Goal: Transaction & Acquisition: Purchase product/service

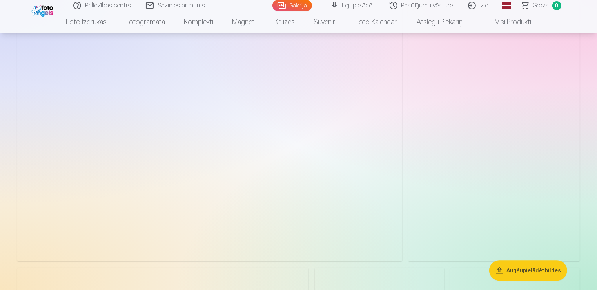
scroll to position [1906, 0]
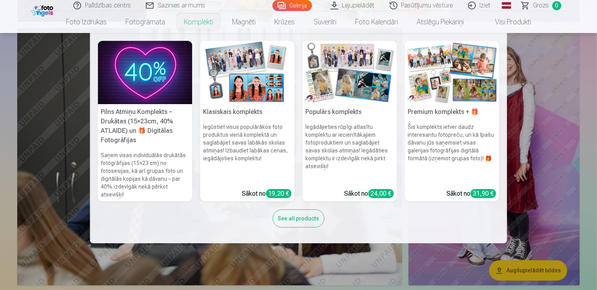
click at [204, 24] on link "Komplekti" at bounding box center [199, 22] width 48 height 22
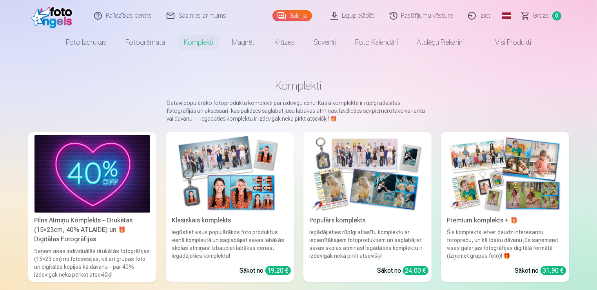
click at [223, 198] on img at bounding box center [230, 173] width 116 height 77
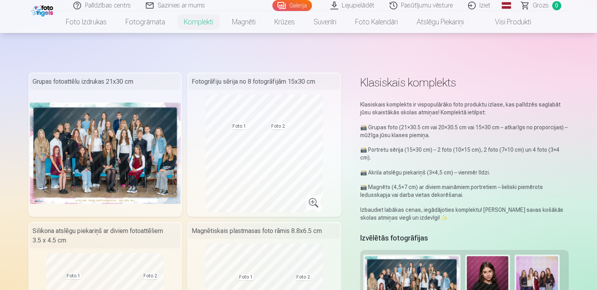
scroll to position [66, 0]
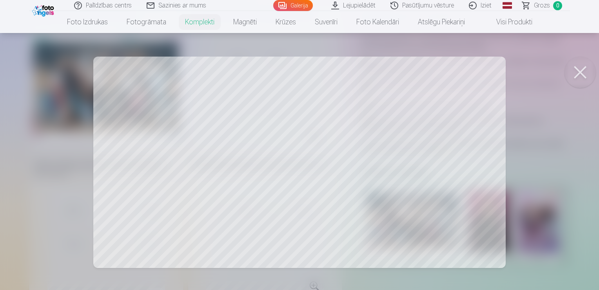
click at [590, 73] on button at bounding box center [580, 71] width 31 height 31
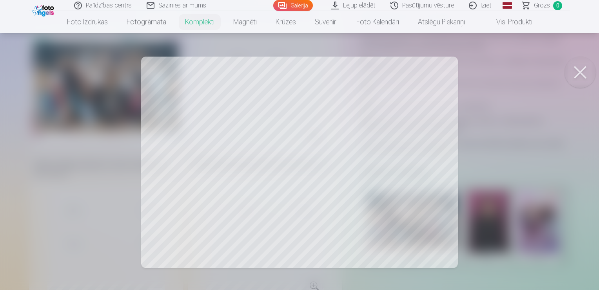
click at [516, 150] on div at bounding box center [299, 145] width 599 height 290
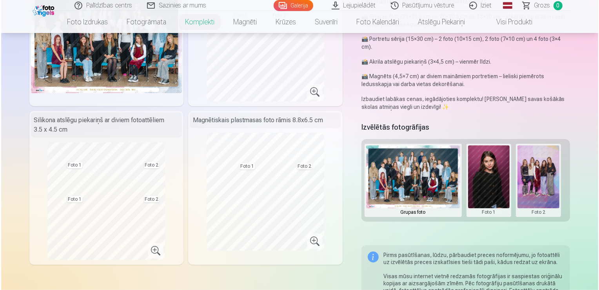
scroll to position [111, 0]
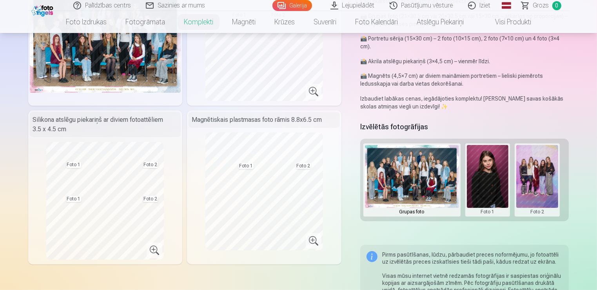
click at [499, 188] on button at bounding box center [488, 180] width 42 height 70
click at [493, 180] on button "Nomainiet foto" at bounding box center [488, 180] width 64 height 22
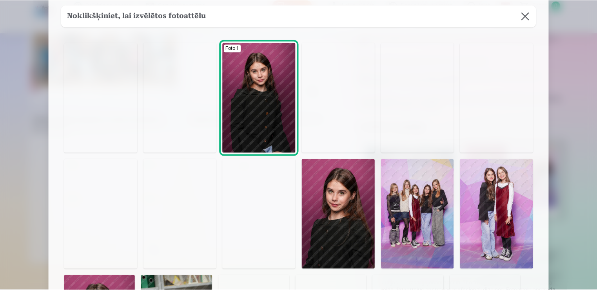
scroll to position [0, 0]
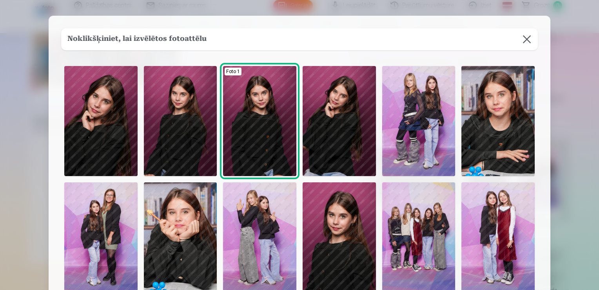
click at [347, 219] on img at bounding box center [339, 237] width 73 height 110
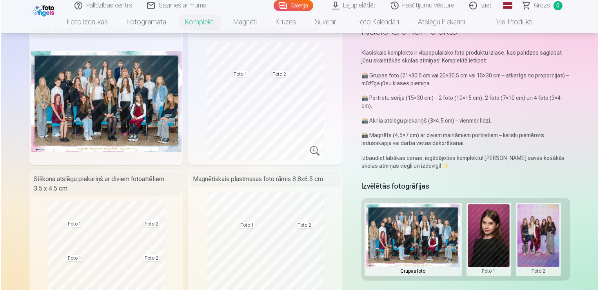
scroll to position [52, 0]
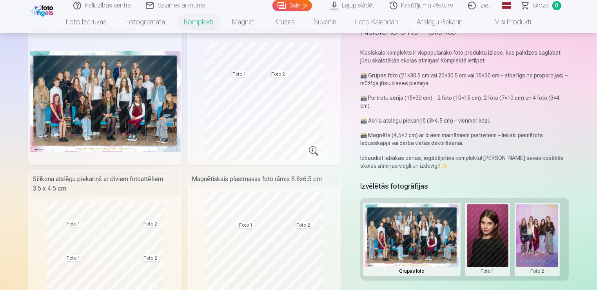
drag, startPoint x: 549, startPoint y: 241, endPoint x: 532, endPoint y: 254, distance: 21.3
drag, startPoint x: 532, startPoint y: 254, endPoint x: 535, endPoint y: 263, distance: 9.9
click at [535, 263] on button at bounding box center [538, 239] width 42 height 70
click at [534, 239] on button "Nomainiet foto" at bounding box center [538, 239] width 64 height 22
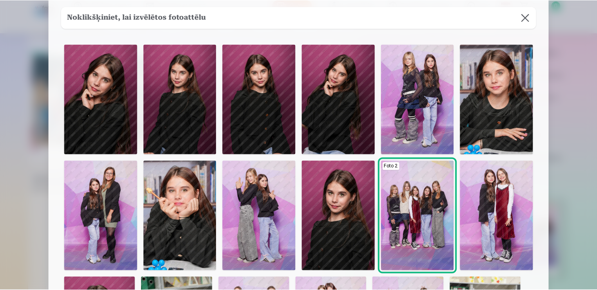
scroll to position [20, 0]
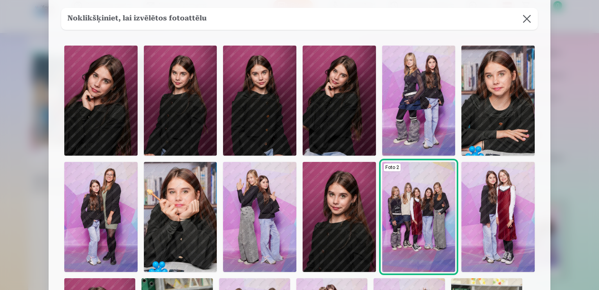
click at [92, 123] on img at bounding box center [100, 101] width 73 height 110
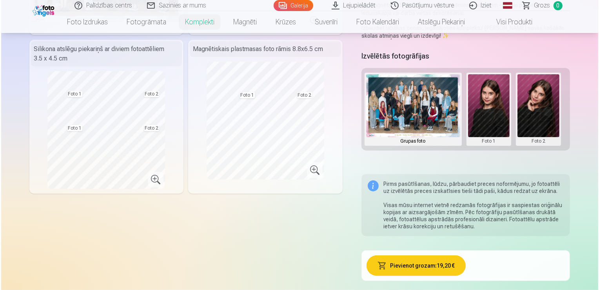
scroll to position [184, 0]
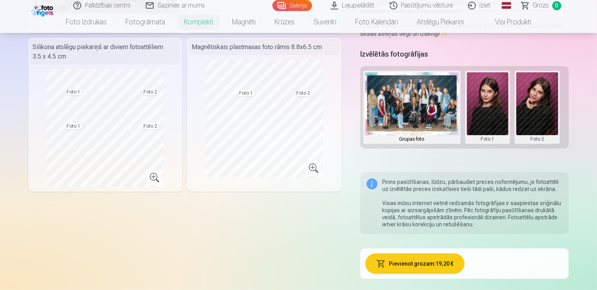
click at [413, 269] on button "Pievienot grozam : 19,20 €" at bounding box center [415, 263] width 99 height 20
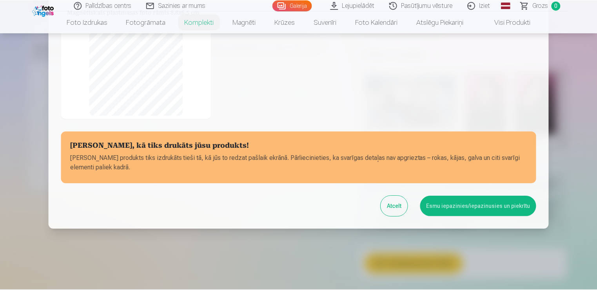
scroll to position [160, 0]
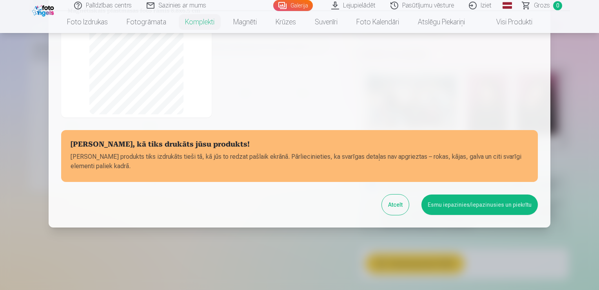
click at [443, 200] on button "Esmu iepazinies/iepazinusies un piekrītu" at bounding box center [480, 204] width 117 height 20
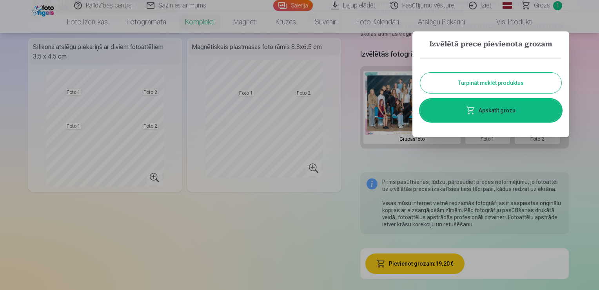
click at [237, 262] on div at bounding box center [299, 145] width 599 height 290
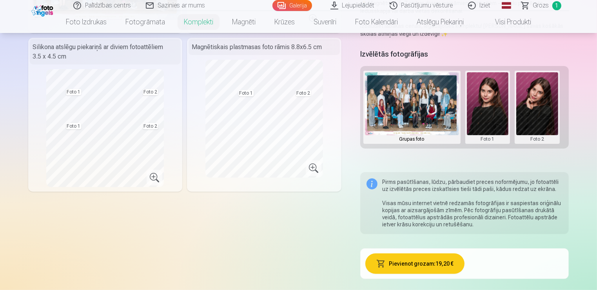
scroll to position [154, 0]
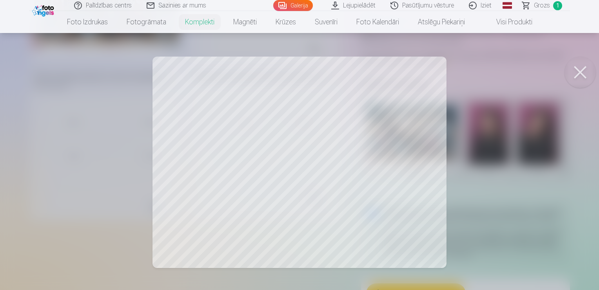
click at [196, 191] on div at bounding box center [299, 145] width 599 height 290
click at [108, 197] on div at bounding box center [299, 145] width 599 height 290
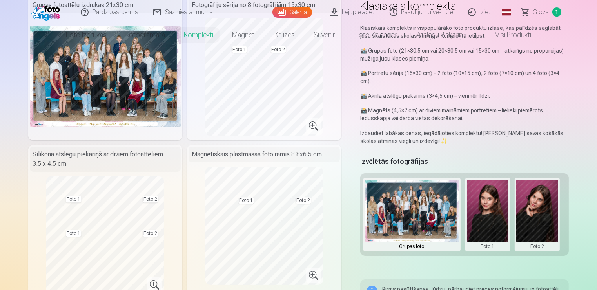
scroll to position [0, 0]
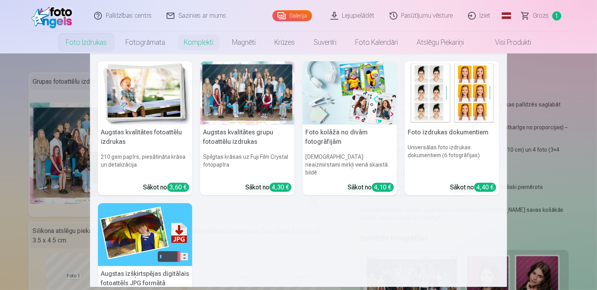
click at [94, 40] on link "Foto izdrukas" at bounding box center [86, 42] width 60 height 22
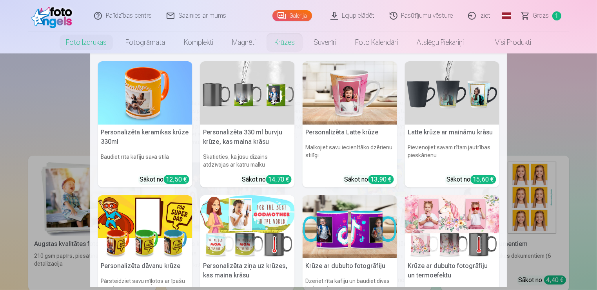
click at [277, 42] on link "Krūzes" at bounding box center [284, 42] width 39 height 22
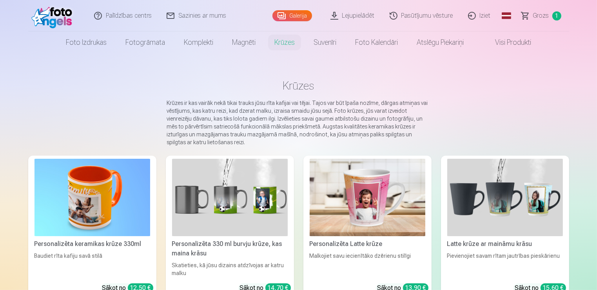
click at [537, 11] on span "Grozs" at bounding box center [542, 15] width 16 height 9
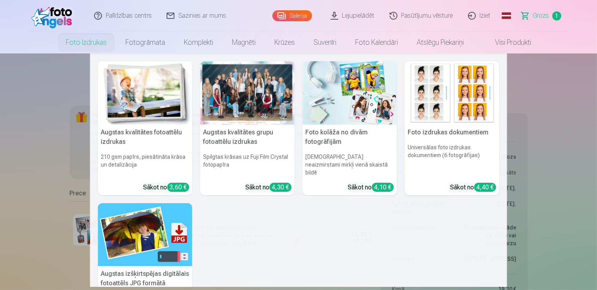
click at [79, 42] on link "Foto izdrukas" at bounding box center [86, 42] width 60 height 22
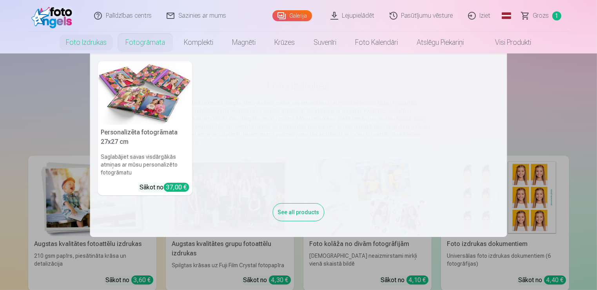
click at [135, 39] on link "Fotogrāmata" at bounding box center [145, 42] width 58 height 22
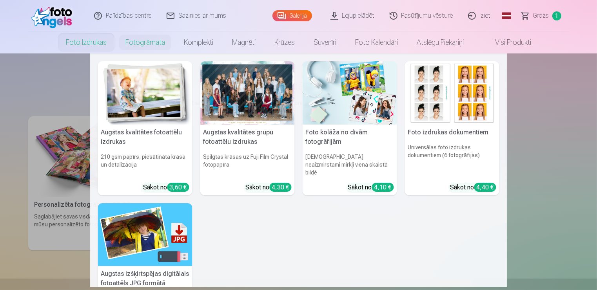
click at [67, 48] on link "Foto izdrukas" at bounding box center [86, 42] width 60 height 22
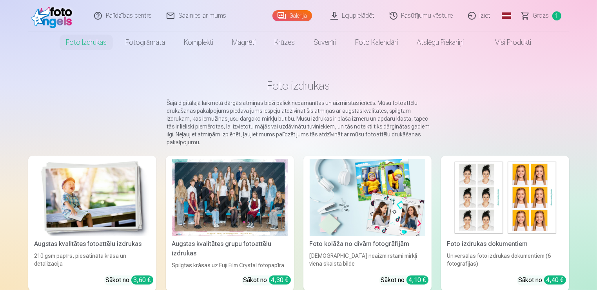
click at [351, 202] on img at bounding box center [368, 196] width 116 height 77
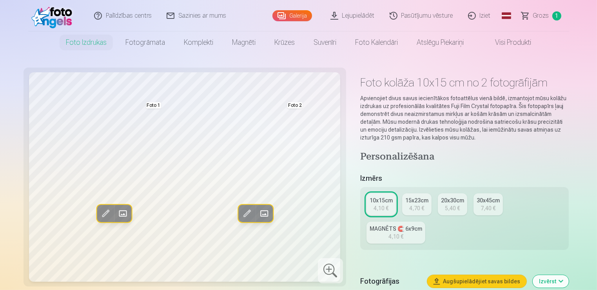
click at [242, 211] on span at bounding box center [246, 213] width 13 height 13
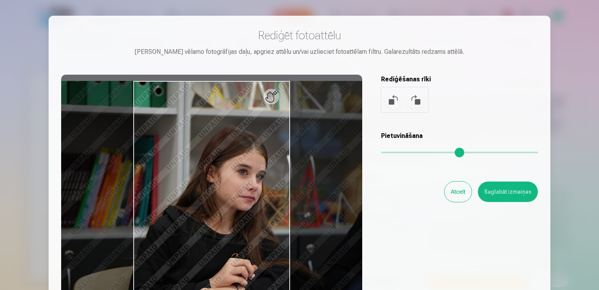
click at [452, 191] on button "Atcelt" at bounding box center [458, 191] width 27 height 20
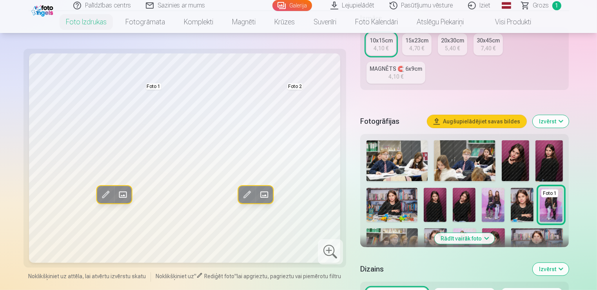
scroll to position [161, 0]
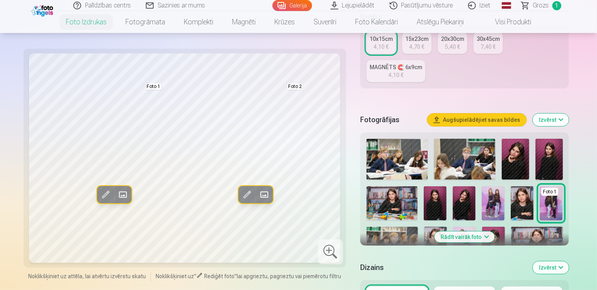
click at [455, 205] on img at bounding box center [464, 203] width 23 height 34
click at [464, 235] on button "Rādīt vairāk foto" at bounding box center [465, 236] width 60 height 11
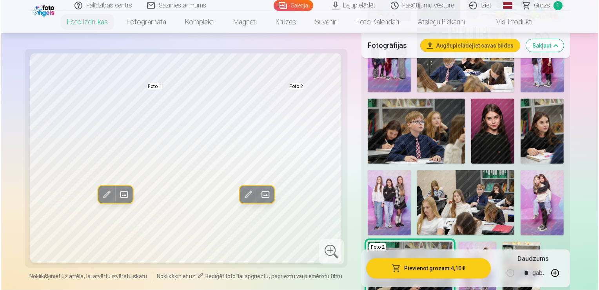
scroll to position [628, 0]
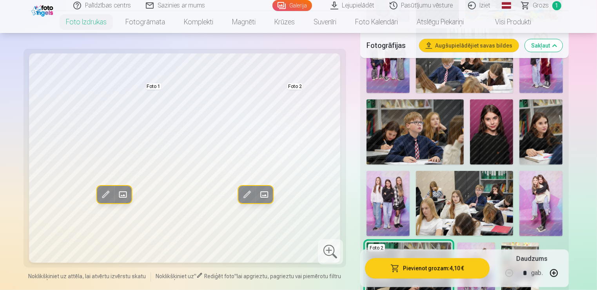
click at [544, 129] on img at bounding box center [541, 131] width 43 height 65
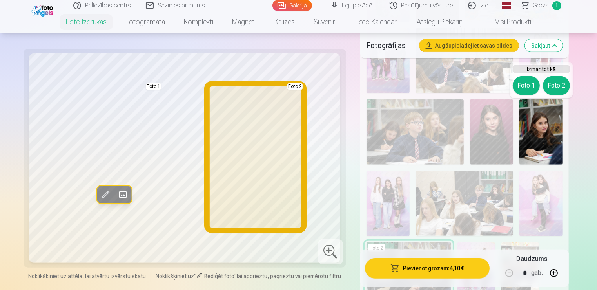
click at [557, 87] on button "Foto 2" at bounding box center [556, 85] width 27 height 19
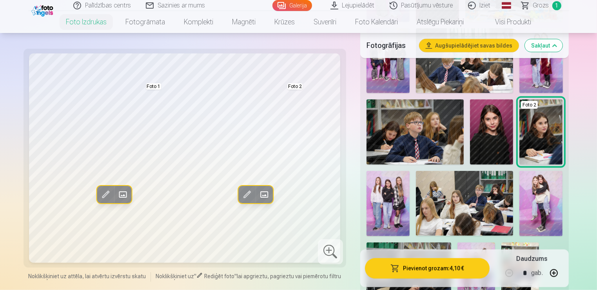
click at [423, 268] on button "Pievienot grozam : 4,10 €" at bounding box center [427, 267] width 125 height 20
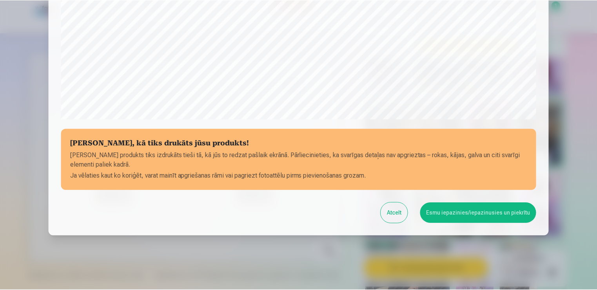
scroll to position [275, 0]
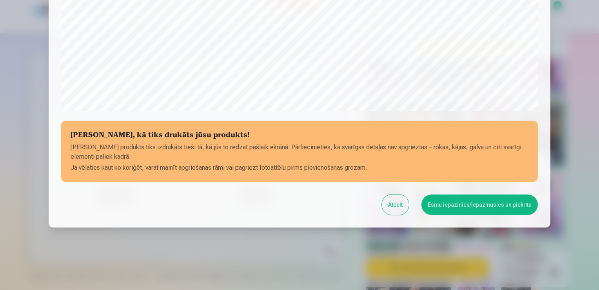
click at [458, 203] on button "Esmu iepazinies/iepazinusies un piekrītu" at bounding box center [480, 204] width 117 height 20
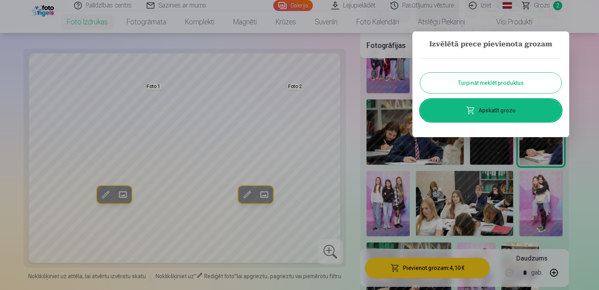
click at [331, 247] on div at bounding box center [299, 145] width 599 height 290
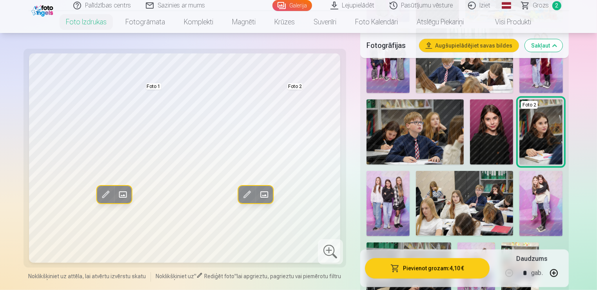
scroll to position [607, 0]
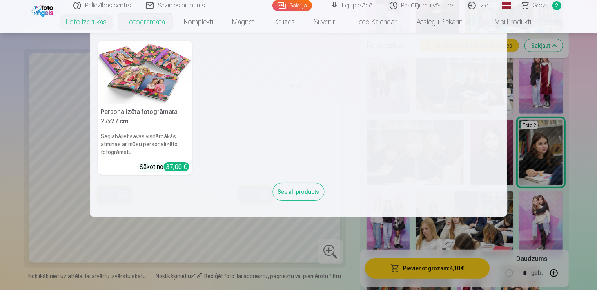
click at [150, 24] on link "Fotogrāmata" at bounding box center [145, 22] width 58 height 22
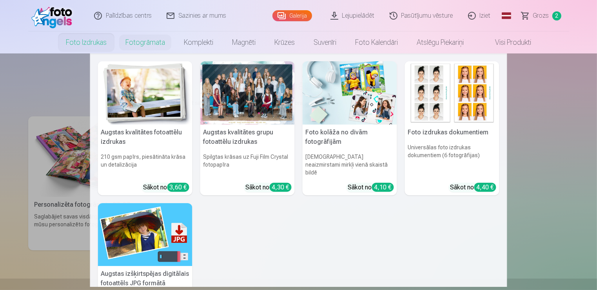
click at [84, 46] on link "Foto izdrukas" at bounding box center [86, 42] width 60 height 22
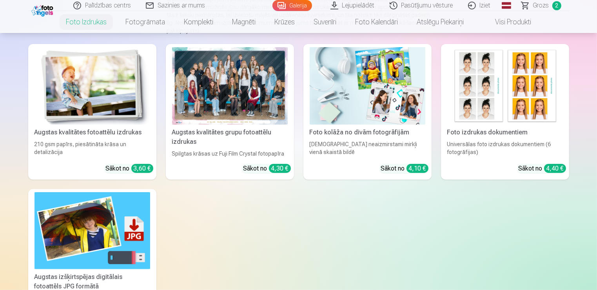
scroll to position [111, 0]
click at [144, 124] on link "Augstas kvalitātes fotoattēlu izdrukas 210 gsm papīrs, piesātināta krāsa un det…" at bounding box center [92, 111] width 128 height 135
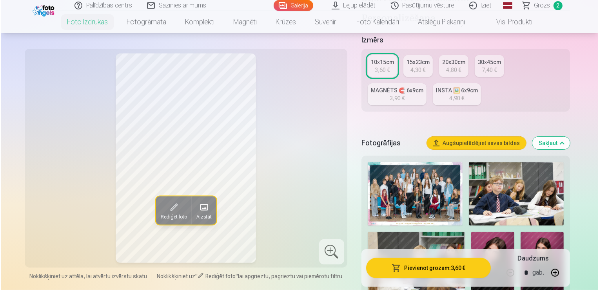
scroll to position [167, 0]
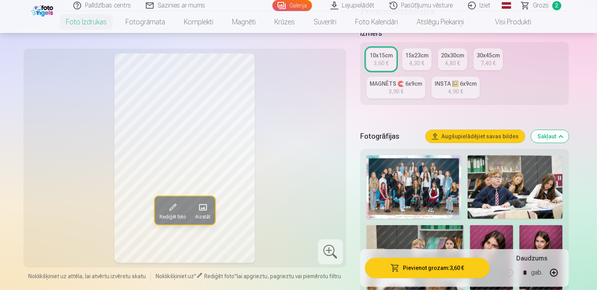
click at [419, 264] on button "Pievienot grozam : 3,60 €" at bounding box center [427, 267] width 125 height 20
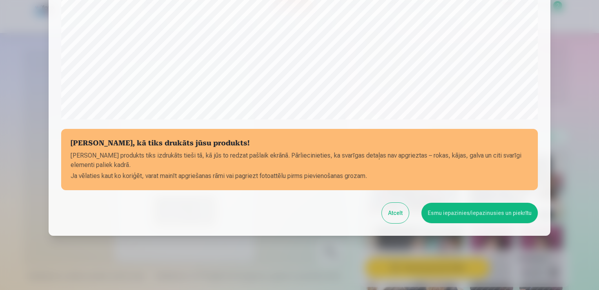
scroll to position [275, 0]
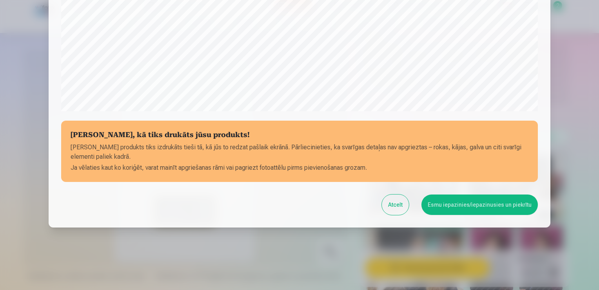
click at [463, 201] on button "Esmu iepazinies/iepazinusies un piekrītu" at bounding box center [480, 204] width 117 height 20
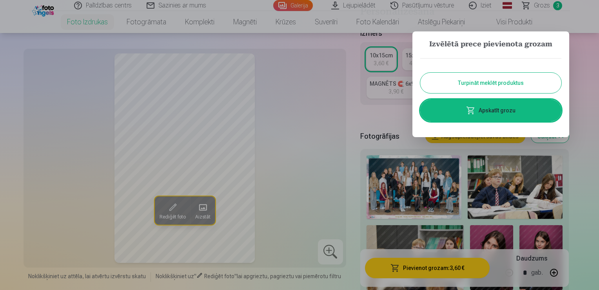
click at [499, 113] on link "Apskatīt grozu" at bounding box center [491, 110] width 141 height 22
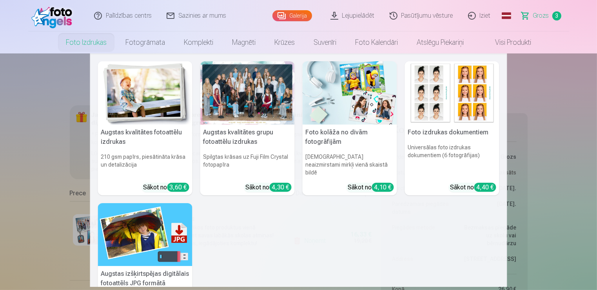
click at [88, 40] on link "Foto izdrukas" at bounding box center [86, 42] width 60 height 22
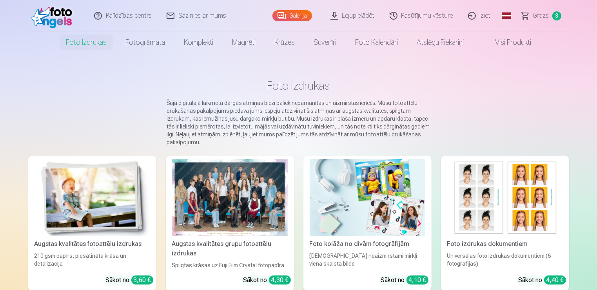
click at [139, 203] on img at bounding box center [93, 196] width 116 height 77
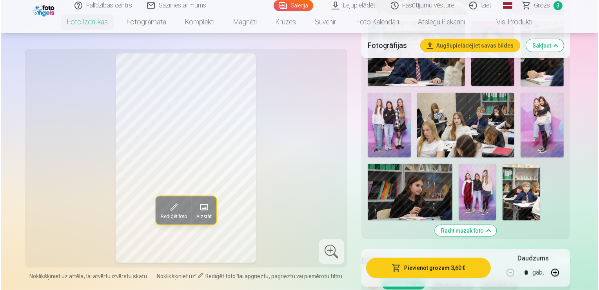
scroll to position [849, 0]
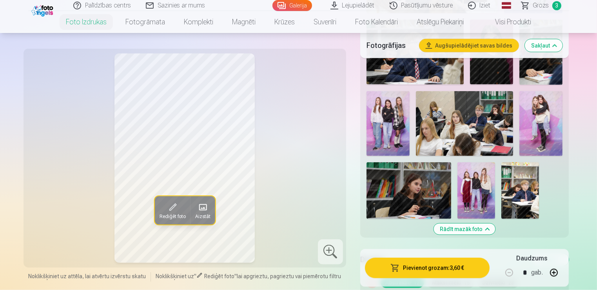
click at [472, 186] on img at bounding box center [477, 190] width 38 height 56
click at [445, 268] on button "Pievienot grozam : 3,60 €" at bounding box center [427, 267] width 125 height 20
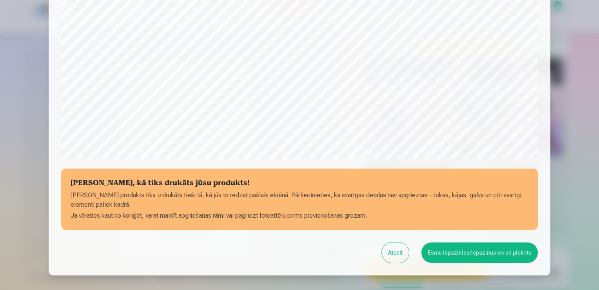
scroll to position [275, 0]
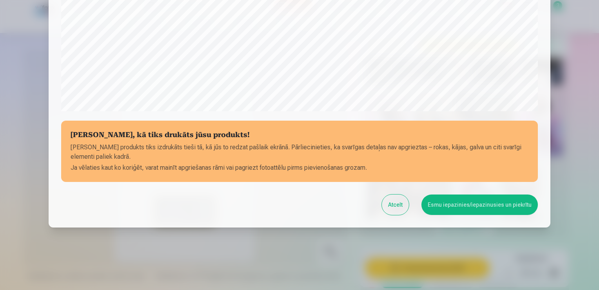
click at [487, 209] on button "Esmu iepazinies/iepazinusies un piekrītu" at bounding box center [480, 204] width 117 height 20
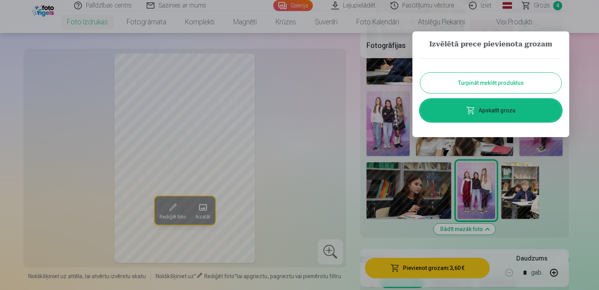
click at [496, 114] on link "Apskatīt grozu" at bounding box center [491, 110] width 141 height 22
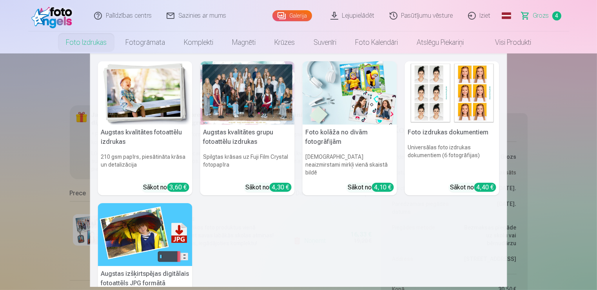
click at [67, 44] on link "Foto izdrukas" at bounding box center [86, 42] width 60 height 22
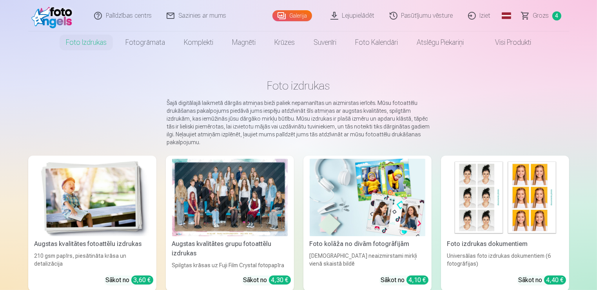
click at [67, 200] on img at bounding box center [93, 196] width 116 height 77
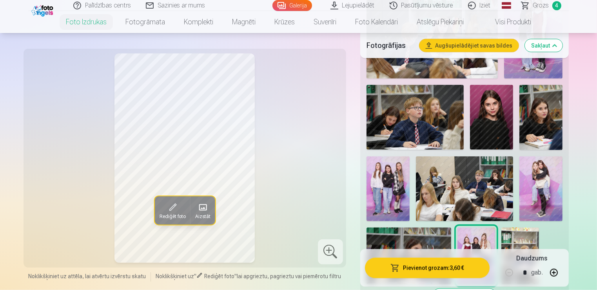
scroll to position [786, 0]
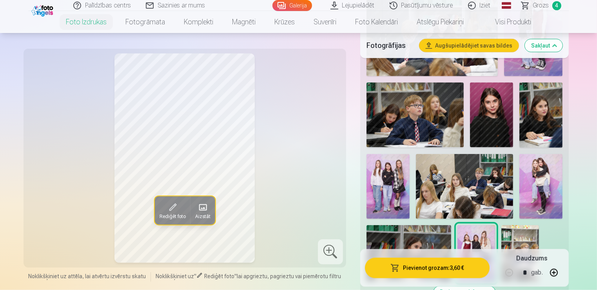
click at [551, 181] on img at bounding box center [541, 186] width 43 height 65
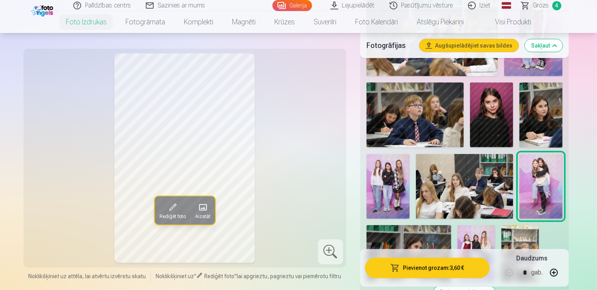
scroll to position [758, 0]
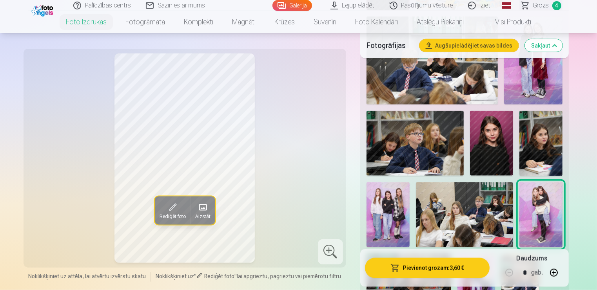
click at [550, 78] on img at bounding box center [533, 60] width 58 height 88
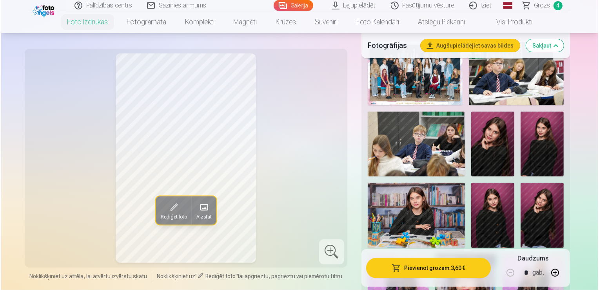
scroll to position [282, 0]
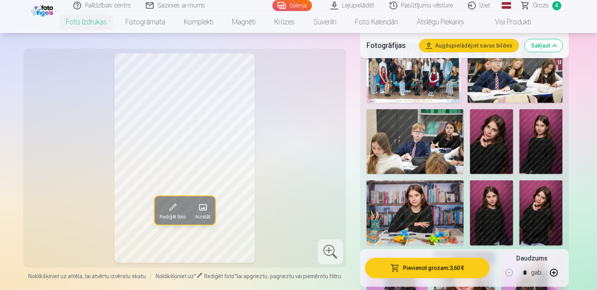
click at [549, 202] on img at bounding box center [541, 212] width 43 height 65
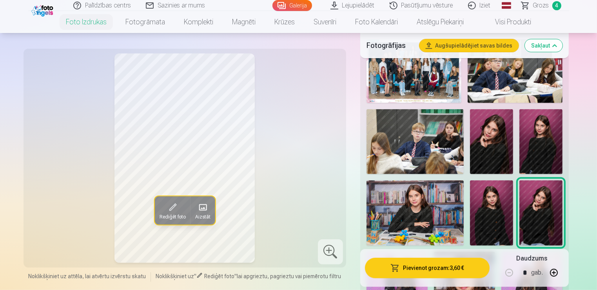
click at [425, 266] on button "Pievienot grozam : 3,60 €" at bounding box center [427, 267] width 125 height 20
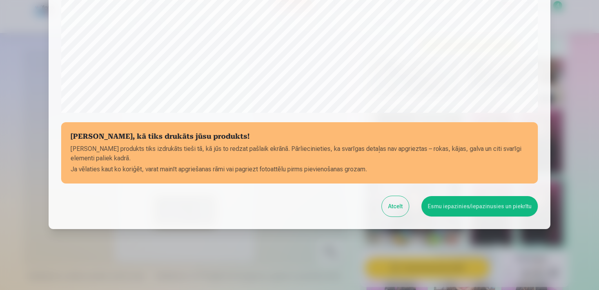
scroll to position [275, 0]
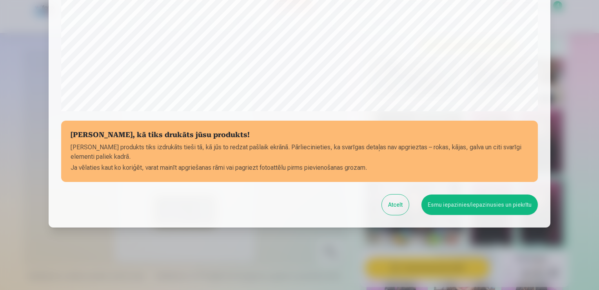
click at [455, 205] on button "Esmu iepazinies/iepazinusies un piekrītu" at bounding box center [480, 204] width 117 height 20
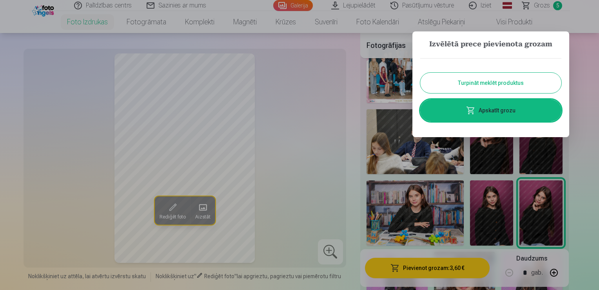
click at [491, 108] on link "Apskatīt grozu" at bounding box center [491, 110] width 141 height 22
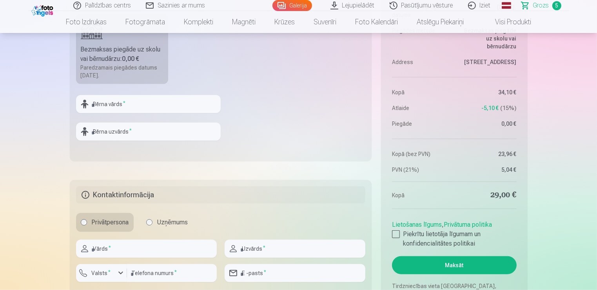
scroll to position [619, 0]
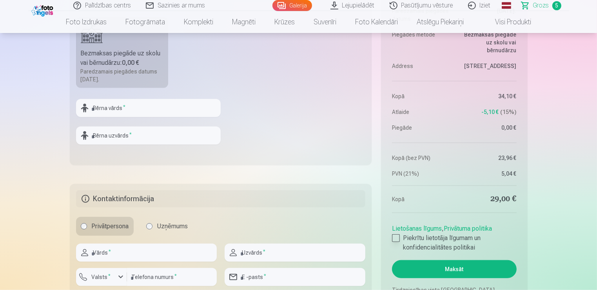
click at [394, 238] on div at bounding box center [396, 238] width 8 height 8
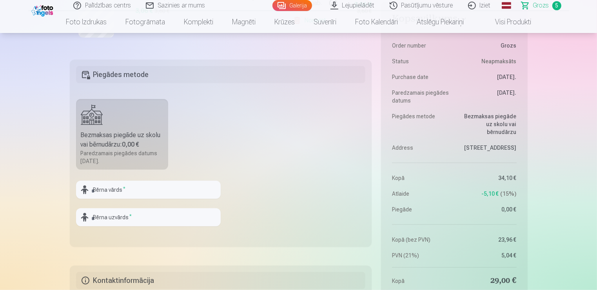
scroll to position [520, 0]
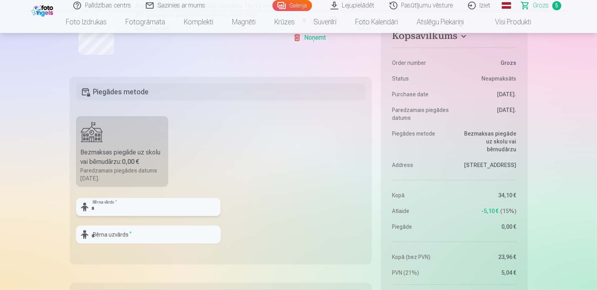
click at [103, 206] on input "text" at bounding box center [148, 207] width 145 height 18
type input "*******"
click at [126, 228] on input "text" at bounding box center [148, 234] width 145 height 18
type input "********"
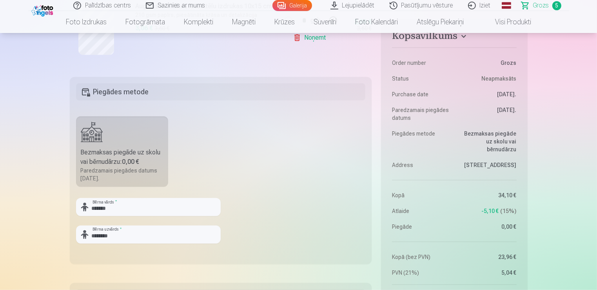
click at [278, 211] on fieldset "Piegādes metode Bezmaksas piegāde uz skolu vai bērnudārzu : 0,00 € Paredzamais …" at bounding box center [221, 170] width 302 height 187
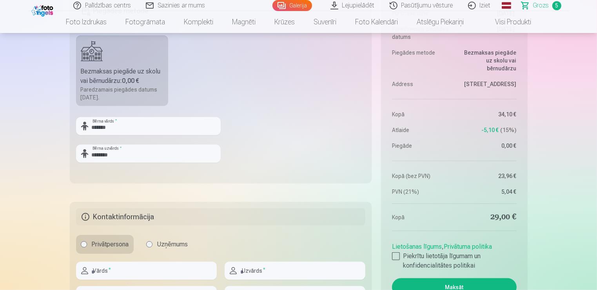
scroll to position [601, 0]
click at [122, 270] on input "text" at bounding box center [146, 269] width 141 height 18
type input "******"
type input "********"
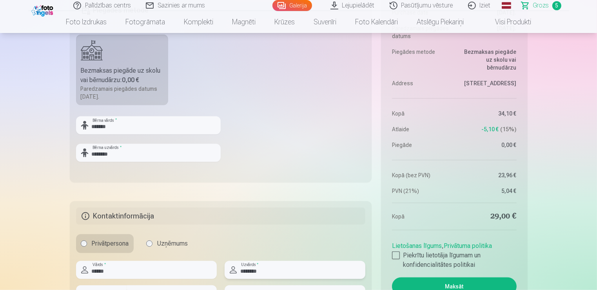
type input "**********"
click at [320, 215] on h5 "Kontaktinformācija" at bounding box center [221, 215] width 290 height 17
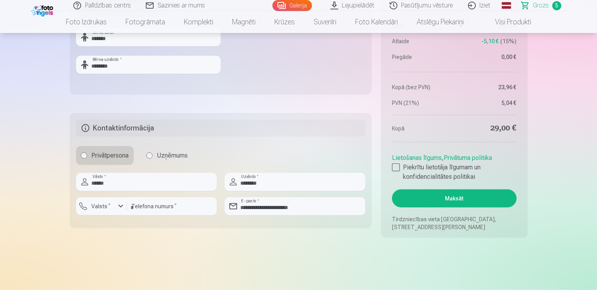
scroll to position [691, 0]
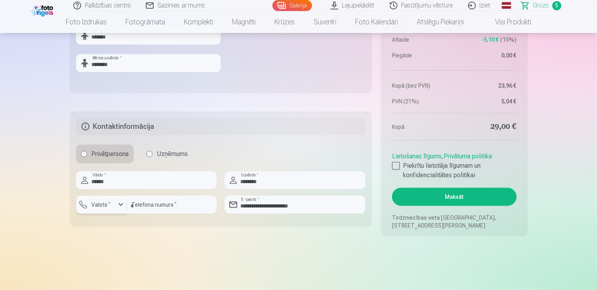
click at [106, 203] on label "Valsts *" at bounding box center [101, 204] width 25 height 8
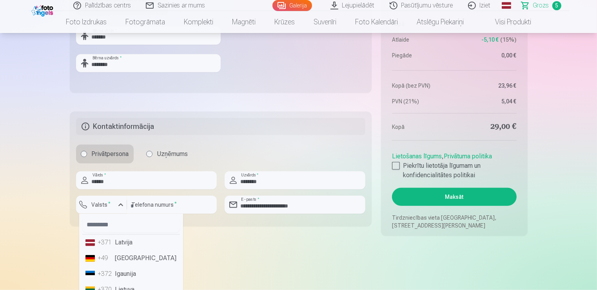
click at [107, 243] on div "+371" at bounding box center [106, 241] width 16 height 9
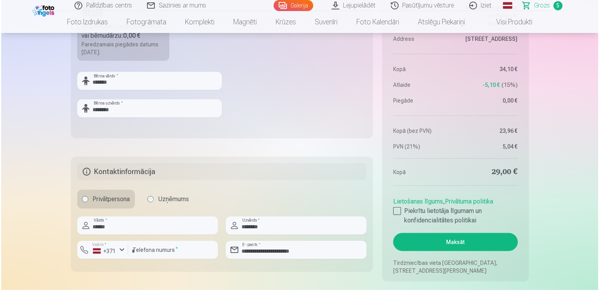
scroll to position [645, 0]
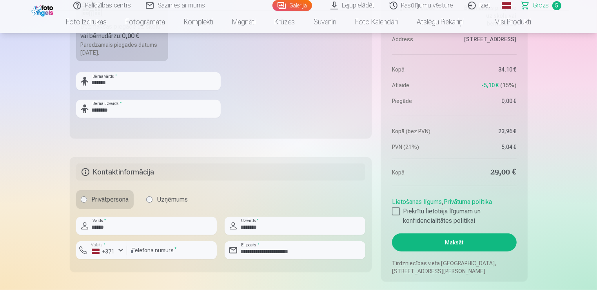
click at [430, 239] on button "Maksāt" at bounding box center [454, 242] width 124 height 18
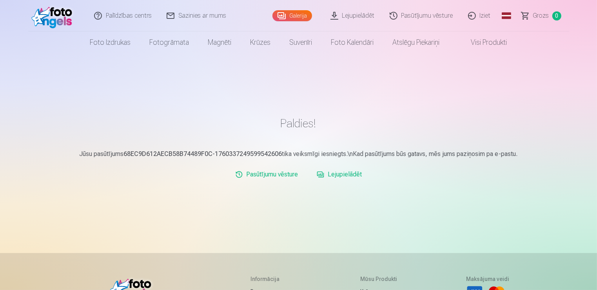
click at [353, 12] on link "Lejupielādēt" at bounding box center [353, 15] width 59 height 31
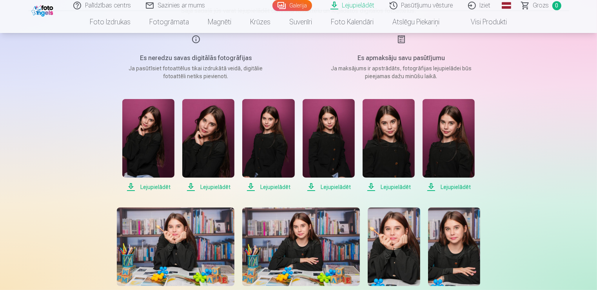
scroll to position [99, 0]
click at [151, 186] on span "Lejupielādēt" at bounding box center [148, 186] width 52 height 9
click at [207, 186] on span "Lejupielādēt" at bounding box center [208, 186] width 52 height 9
click at [273, 186] on span "Lejupielādēt" at bounding box center [268, 186] width 52 height 9
click at [335, 186] on span "Lejupielādēt" at bounding box center [329, 186] width 52 height 9
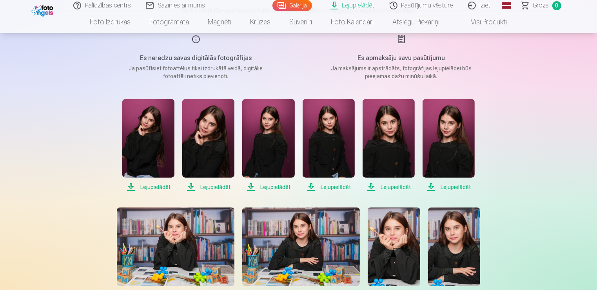
click at [390, 186] on span "Lejupielādēt" at bounding box center [389, 186] width 52 height 9
click at [448, 188] on span "Lejupielādēt" at bounding box center [449, 186] width 52 height 9
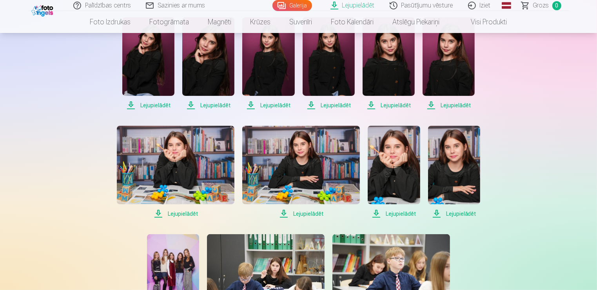
scroll to position [189, 0]
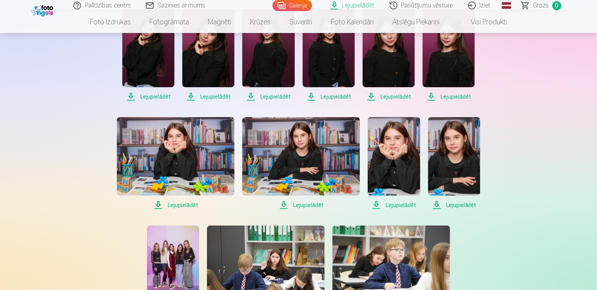
click at [181, 206] on span "Lejupielādēt" at bounding box center [176, 204] width 118 height 9
click at [309, 208] on span "Lejupielādēt" at bounding box center [301, 204] width 118 height 9
click at [389, 202] on span "Lejupielādēt" at bounding box center [394, 204] width 52 height 9
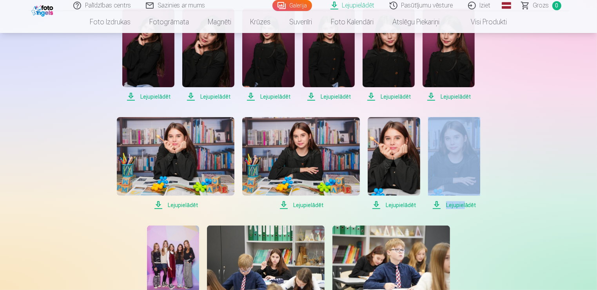
drag, startPoint x: 571, startPoint y: 197, endPoint x: 465, endPoint y: 206, distance: 106.7
click at [465, 206] on span "Lejupielādēt" at bounding box center [454, 204] width 52 height 9
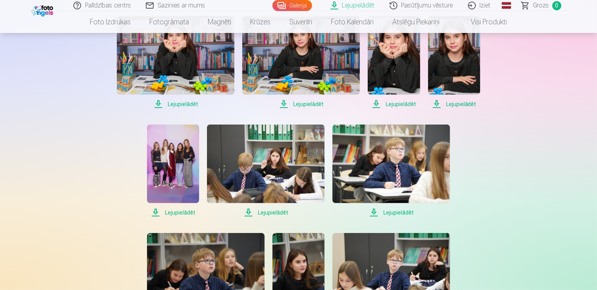
scroll to position [296, 0]
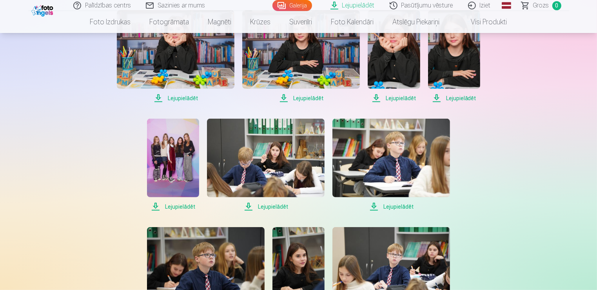
click at [171, 204] on span "Lejupielādēt" at bounding box center [173, 206] width 52 height 9
click at [268, 206] on span "Lejupielādēt" at bounding box center [266, 206] width 118 height 9
click at [383, 208] on span "Lejupielādēt" at bounding box center [392, 206] width 118 height 9
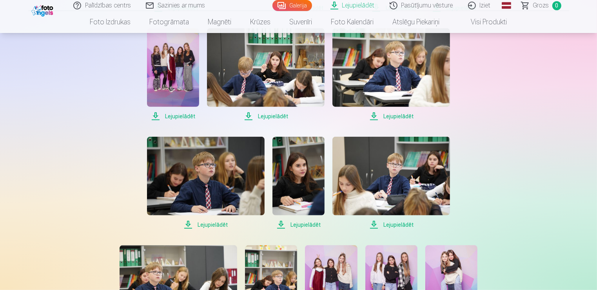
scroll to position [388, 0]
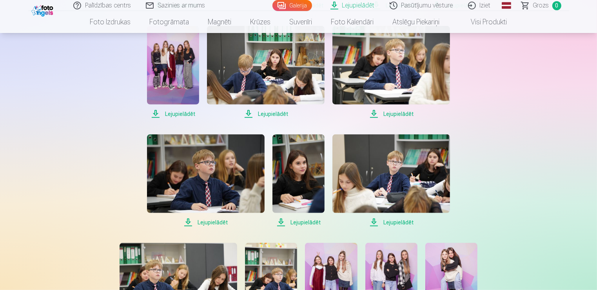
click at [214, 223] on span "Lejupielādēt" at bounding box center [206, 221] width 118 height 9
click at [298, 222] on span "Lejupielādēt" at bounding box center [299, 221] width 52 height 9
click at [387, 222] on span "Lejupielādēt" at bounding box center [392, 221] width 118 height 9
click at [174, 73] on img at bounding box center [173, 65] width 52 height 78
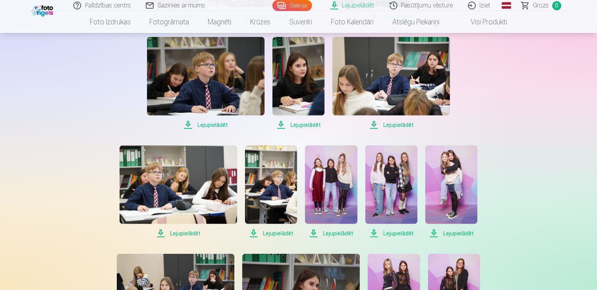
click at [188, 233] on span "Lejupielādēt" at bounding box center [179, 232] width 118 height 9
click at [270, 231] on span "Lejupielādēt" at bounding box center [271, 232] width 52 height 9
click at [175, 231] on span "Lejupielādēt" at bounding box center [179, 232] width 118 height 9
click at [280, 231] on span "Lejupielādēt" at bounding box center [271, 232] width 52 height 9
click at [328, 234] on span "Lejupielādēt" at bounding box center [331, 232] width 52 height 9
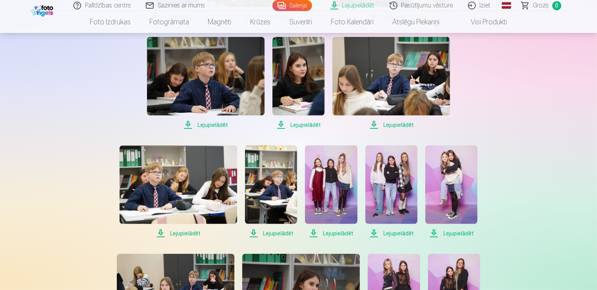
click at [380, 231] on span "Lejupielādēt" at bounding box center [392, 232] width 52 height 9
click at [579, 219] on div "Palīdzības centrs Sazinies ar mums Galerija Lejupielādēt Pasūtījumu vēsture Izi…" at bounding box center [298, 110] width 597 height 1193
click at [459, 234] on span "Lejupielādēt" at bounding box center [452, 232] width 52 height 9
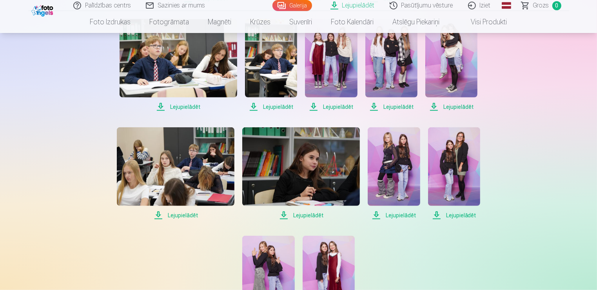
scroll to position [613, 0]
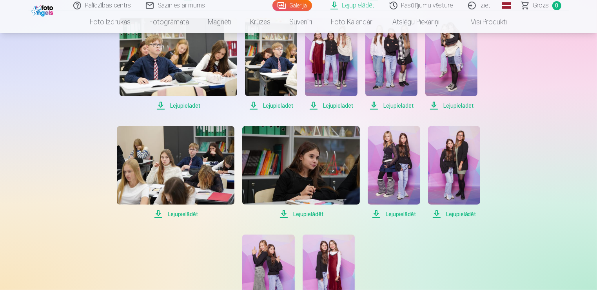
click at [177, 214] on span "Lejupielādēt" at bounding box center [176, 213] width 118 height 9
click at [298, 213] on span "Lejupielādēt" at bounding box center [301, 213] width 118 height 9
click at [379, 214] on span "Lejupielādēt" at bounding box center [394, 213] width 52 height 9
click at [449, 214] on span "Lejupielādēt" at bounding box center [454, 213] width 52 height 9
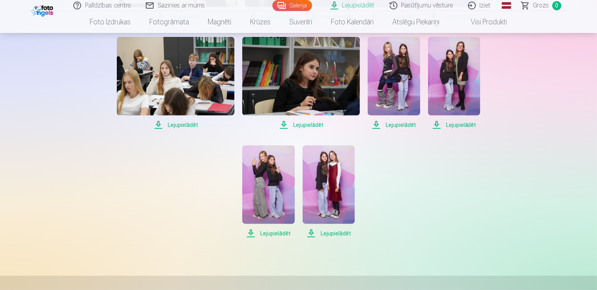
scroll to position [706, 0]
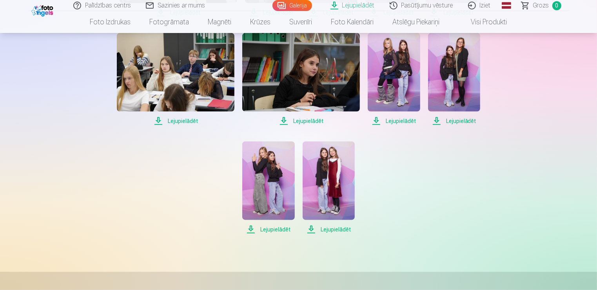
click at [336, 228] on span "Lejupielādēt" at bounding box center [329, 228] width 52 height 9
click at [270, 226] on span "Lejupielādēt" at bounding box center [268, 228] width 52 height 9
